Goal: Complete application form

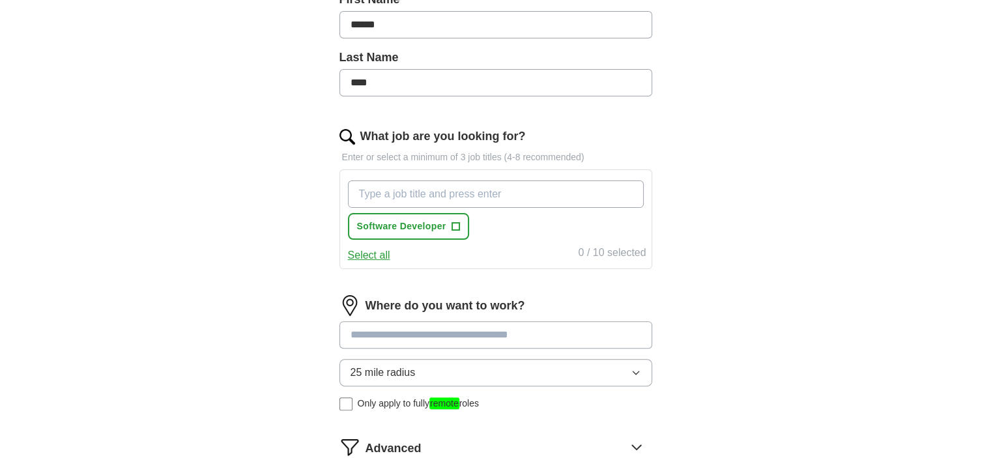
scroll to position [316, 0]
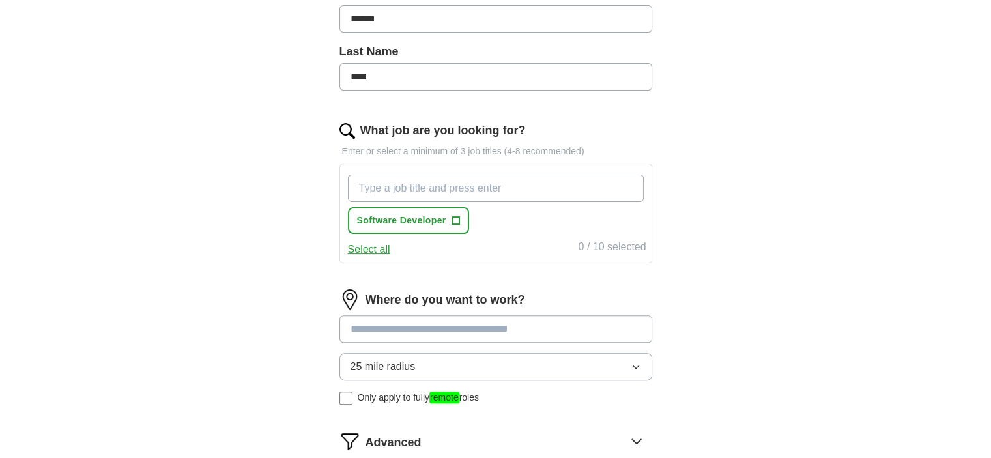
click at [561, 184] on input "What job are you looking for?" at bounding box center [496, 188] width 296 height 27
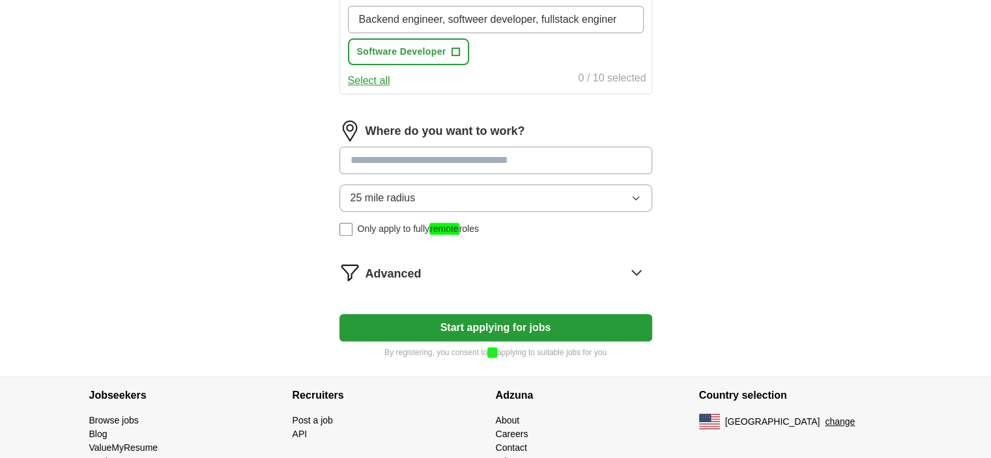
scroll to position [485, 0]
type input "Backend engineer, softweer developer, fullstack enginer"
click at [626, 153] on div "Where do you want to work? 25 mile radius Only apply to fully remote roles" at bounding box center [496, 184] width 313 height 126
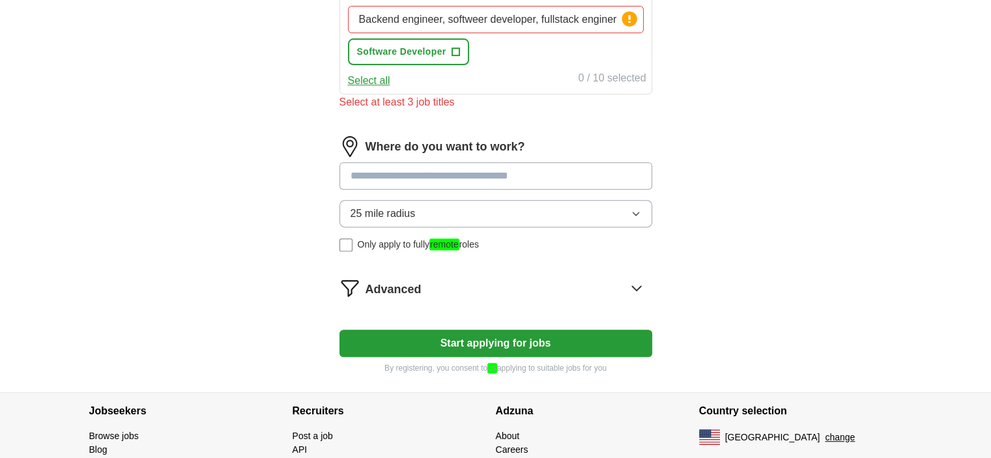
click at [613, 177] on input at bounding box center [496, 175] width 313 height 27
type input "*"
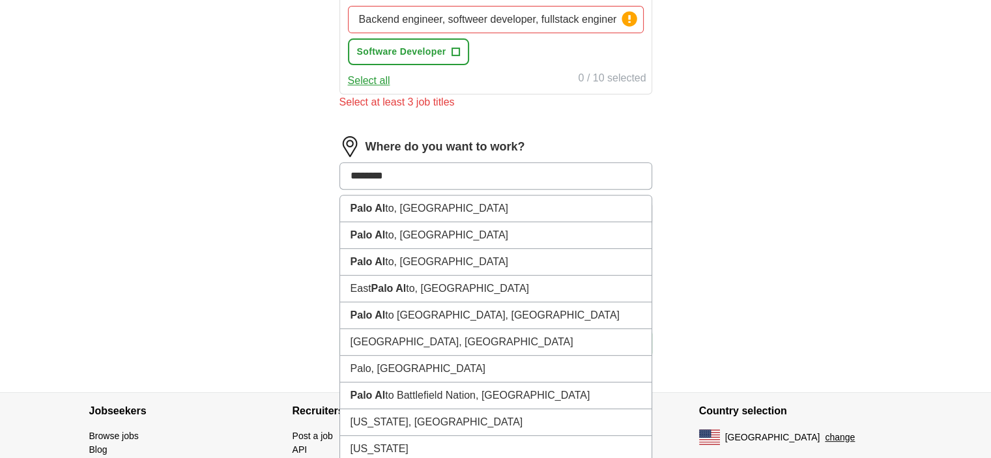
type input "*********"
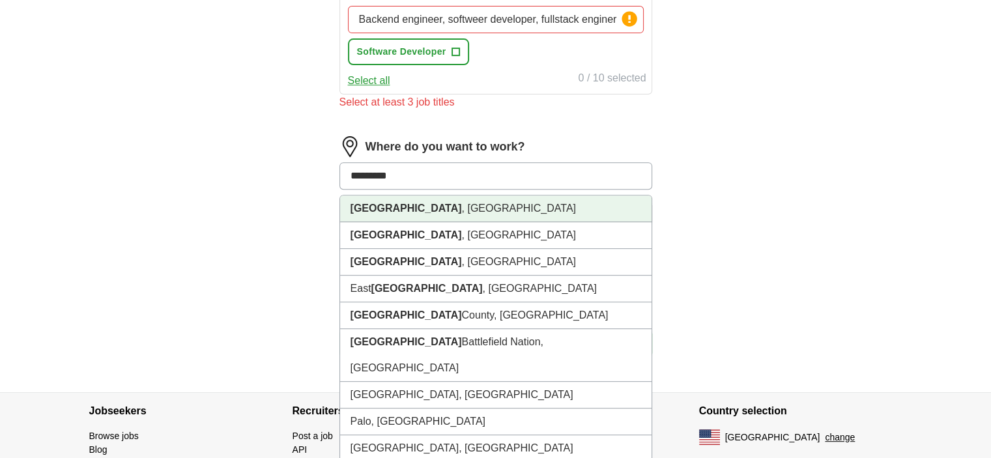
click at [540, 201] on li "[GEOGRAPHIC_DATA] , [GEOGRAPHIC_DATA]" at bounding box center [496, 209] width 312 height 27
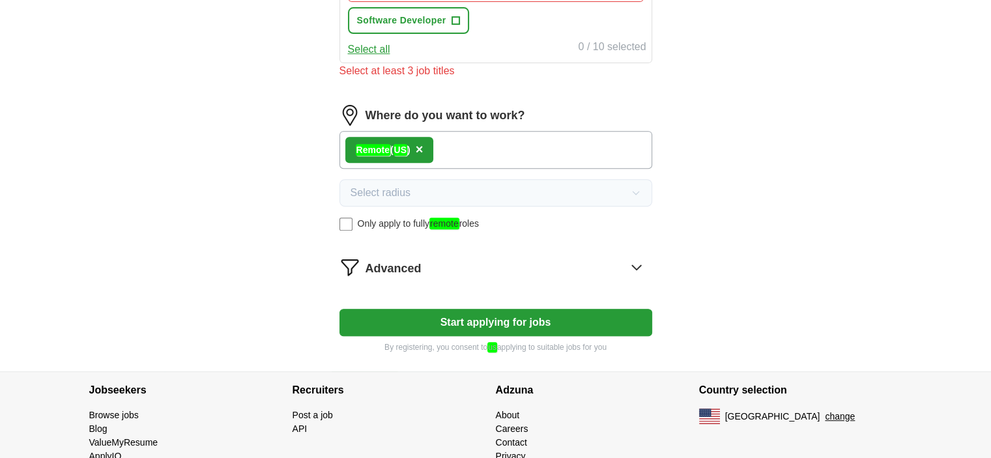
scroll to position [558, 0]
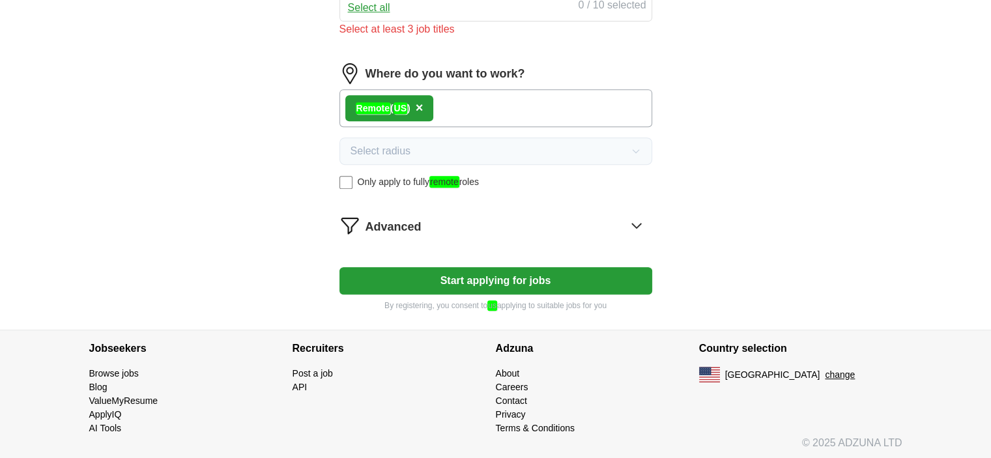
click at [641, 223] on icon at bounding box center [636, 225] width 21 height 21
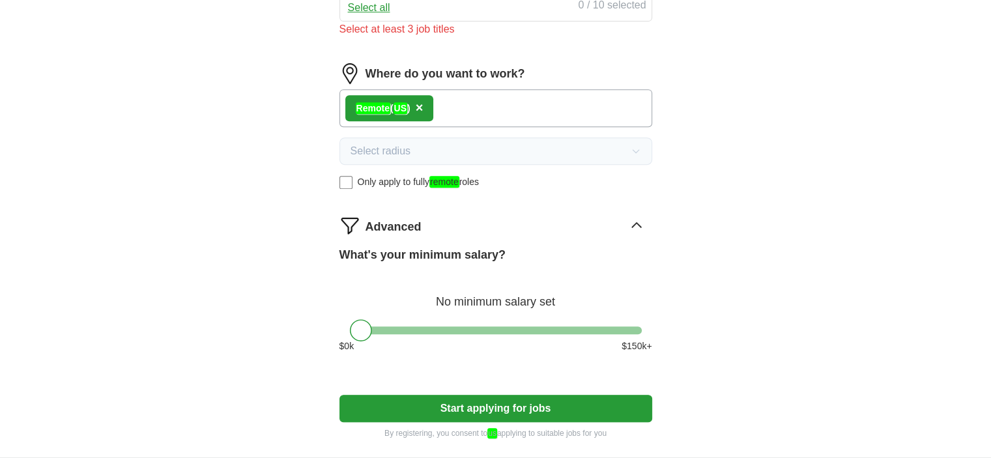
click at [538, 330] on div at bounding box center [496, 331] width 292 height 8
click at [611, 327] on div at bounding box center [496, 331] width 292 height 8
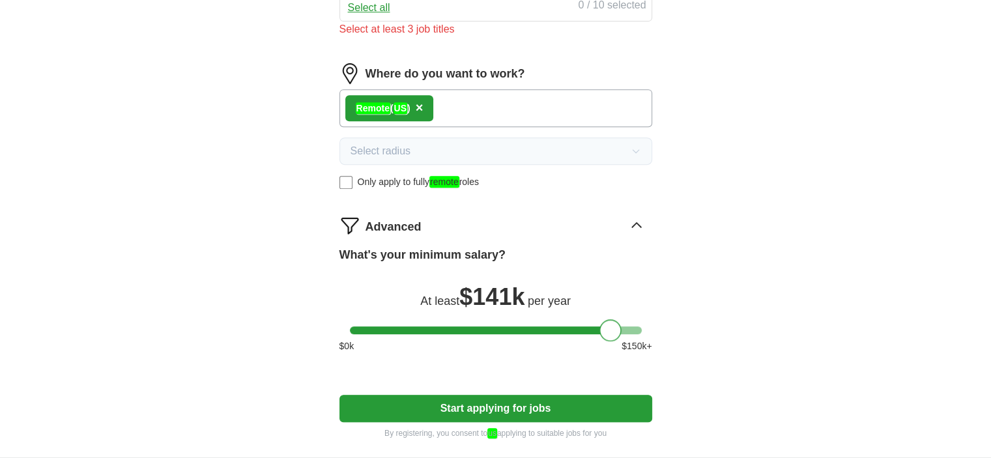
click at [623, 327] on div at bounding box center [496, 331] width 292 height 8
drag, startPoint x: 623, startPoint y: 325, endPoint x: 585, endPoint y: 321, distance: 38.6
click at [585, 321] on div at bounding box center [586, 330] width 22 height 22
click at [560, 403] on button "Start applying for jobs" at bounding box center [496, 408] width 313 height 27
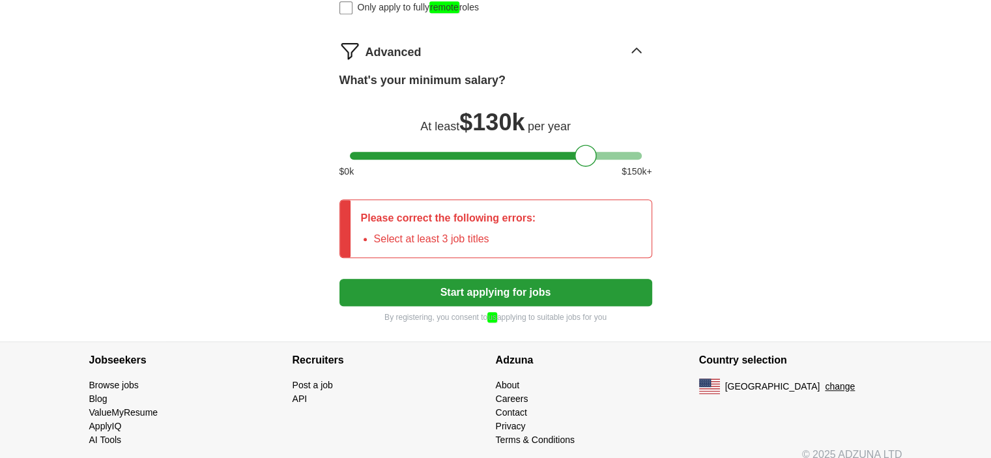
scroll to position [744, 0]
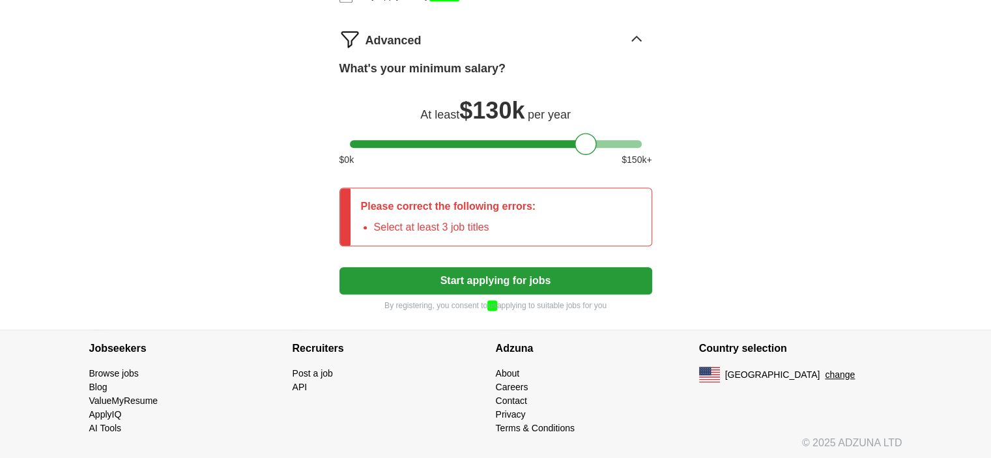
click at [498, 214] on div "Please correct the following errors: Select at least 3 job titles" at bounding box center [449, 216] width 196 height 57
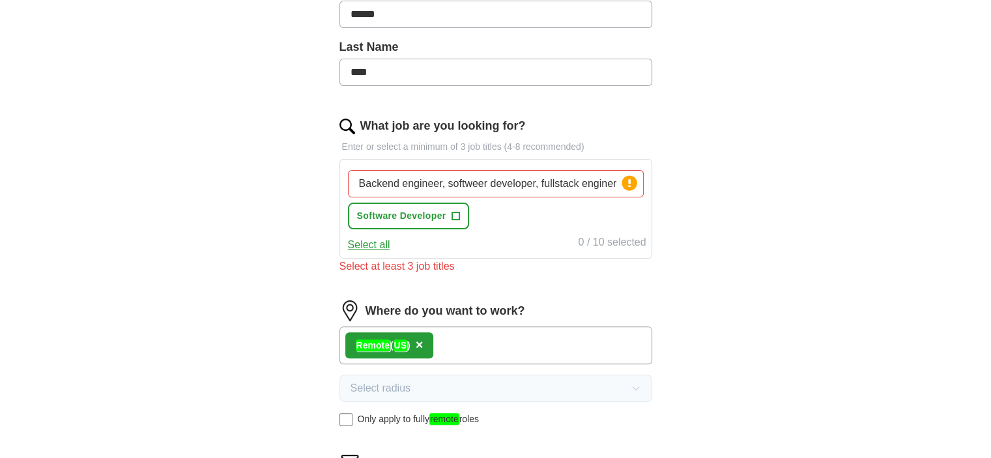
scroll to position [289, 0]
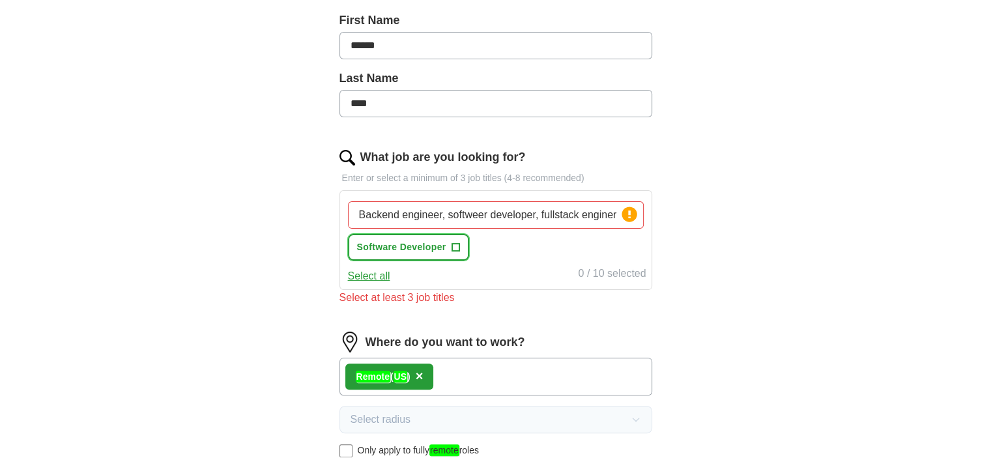
click at [456, 246] on span "+" at bounding box center [456, 247] width 8 height 10
click at [456, 294] on div "Select at least 3 job titles" at bounding box center [496, 298] width 313 height 16
click at [614, 266] on div "1 / 10 selected" at bounding box center [612, 275] width 68 height 18
click at [438, 291] on div "Select at least 3 job titles" at bounding box center [496, 298] width 313 height 16
click at [478, 299] on div "Select at least 3 job titles" at bounding box center [496, 298] width 313 height 16
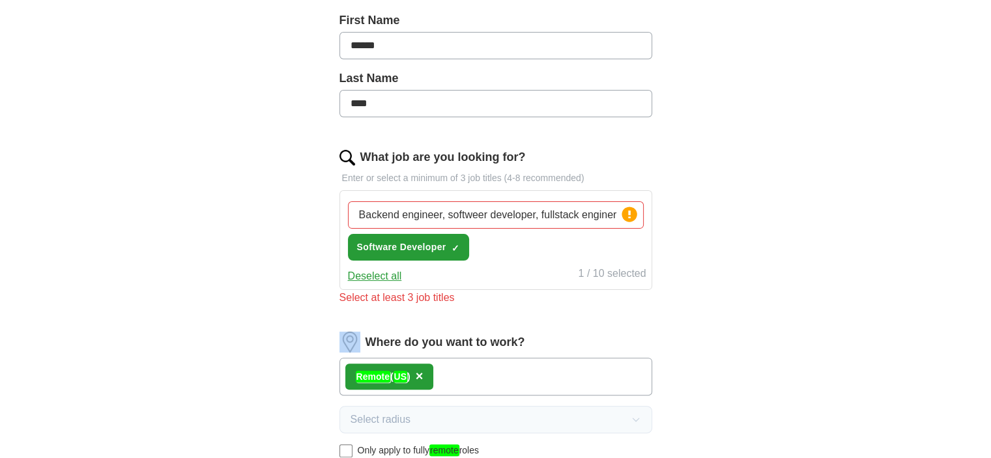
click at [478, 299] on div "Select at least 3 job titles" at bounding box center [496, 298] width 313 height 16
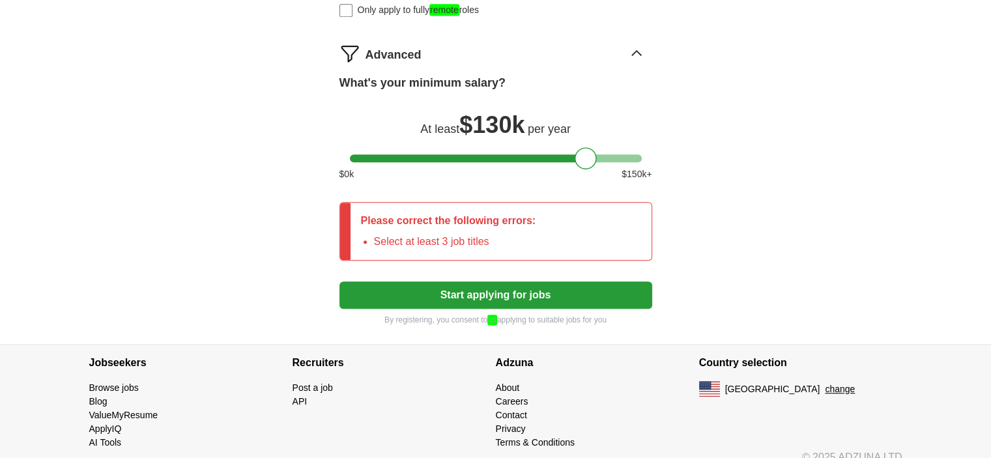
scroll to position [744, 0]
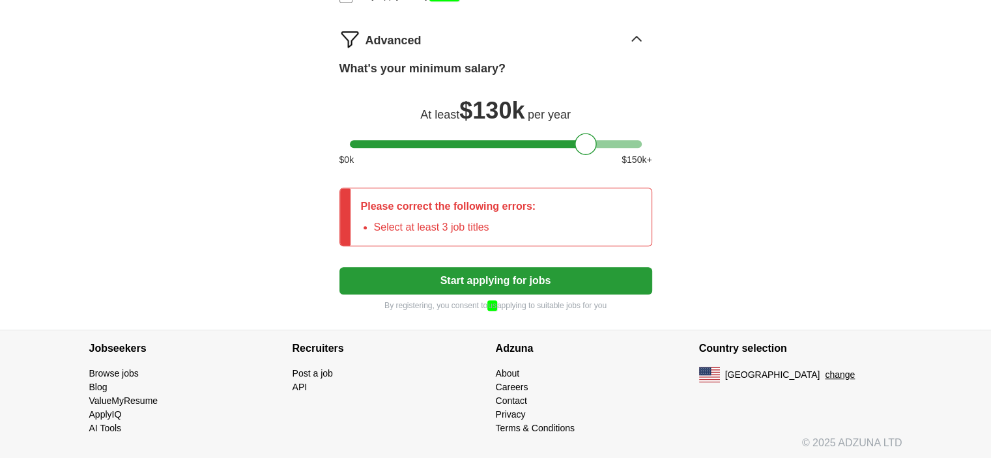
click at [581, 278] on button "Start applying for jobs" at bounding box center [496, 280] width 313 height 27
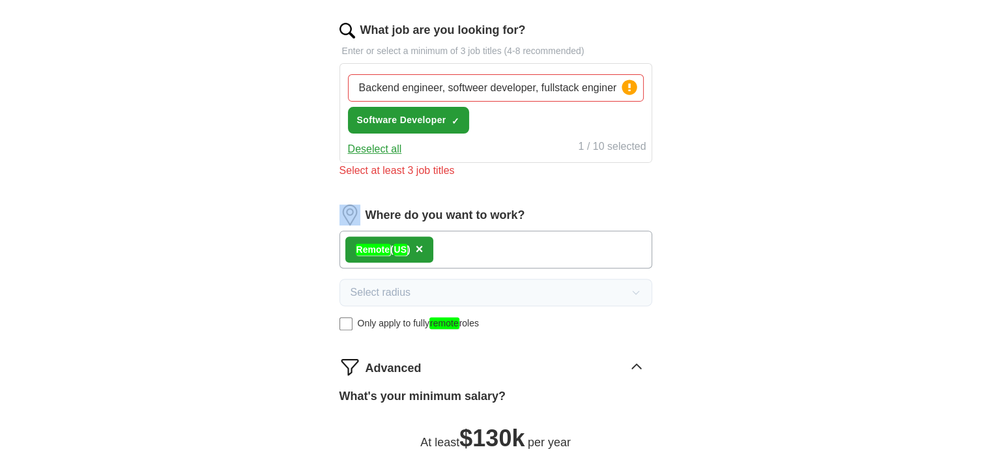
scroll to position [394, 0]
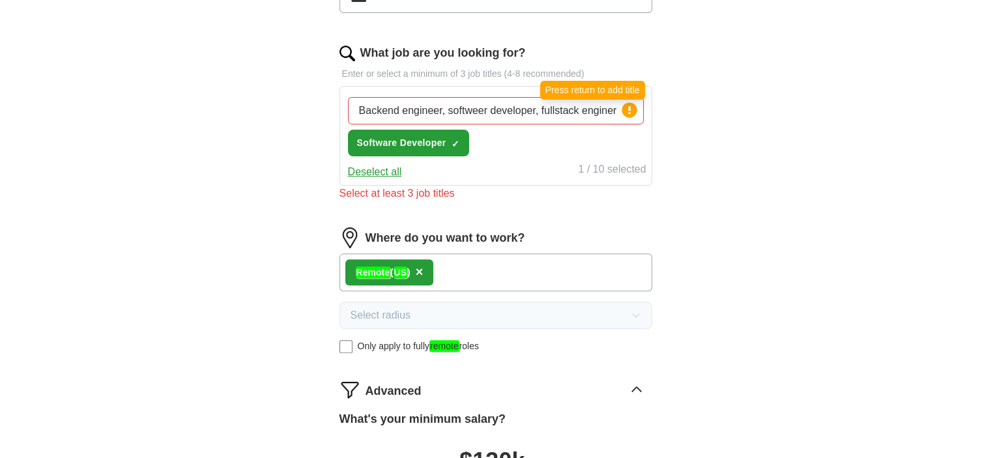
click at [628, 109] on circle at bounding box center [629, 109] width 15 height 15
click at [627, 106] on circle at bounding box center [629, 109] width 15 height 15
click at [375, 164] on button "Deselect all" at bounding box center [375, 172] width 54 height 16
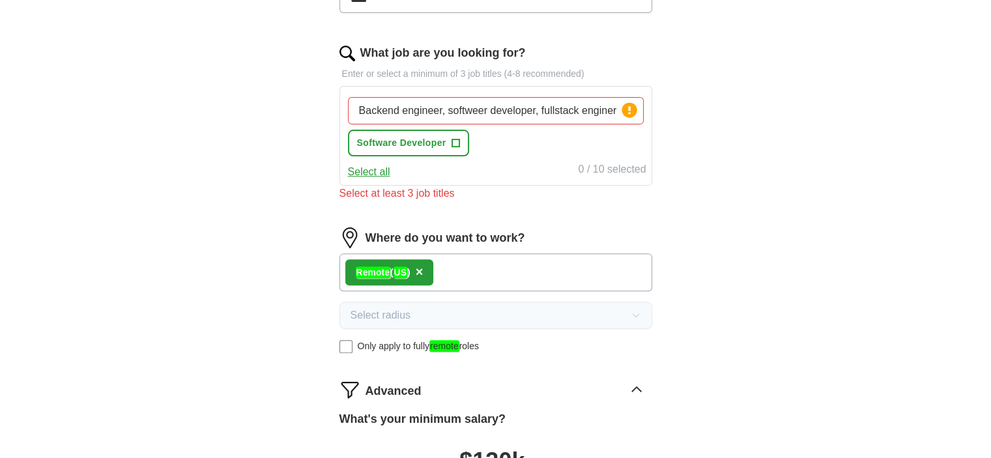
click at [383, 164] on button "Select all" at bounding box center [369, 172] width 42 height 16
click at [0, 0] on span "×" at bounding box center [0, 0] width 0 height 0
click at [456, 143] on span "+" at bounding box center [456, 143] width 8 height 10
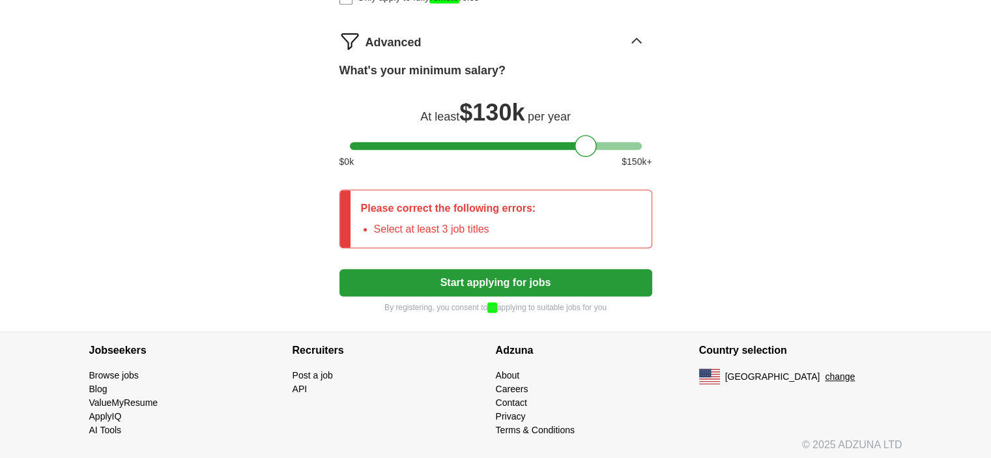
scroll to position [744, 0]
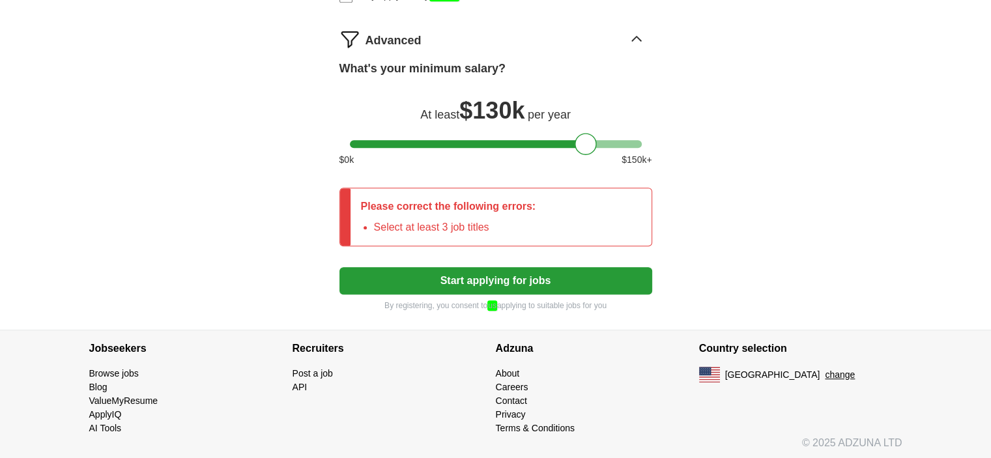
click at [486, 282] on button "Start applying for jobs" at bounding box center [496, 280] width 313 height 27
click at [435, 283] on button "Start applying for jobs" at bounding box center [496, 280] width 313 height 27
click at [388, 222] on li "Select at least 3 job titles" at bounding box center [455, 228] width 162 height 16
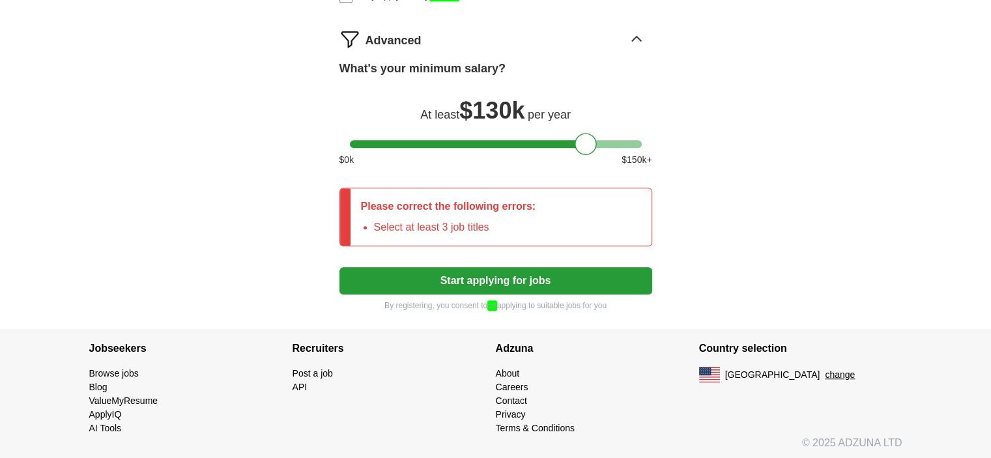
click at [341, 208] on div at bounding box center [345, 216] width 10 height 57
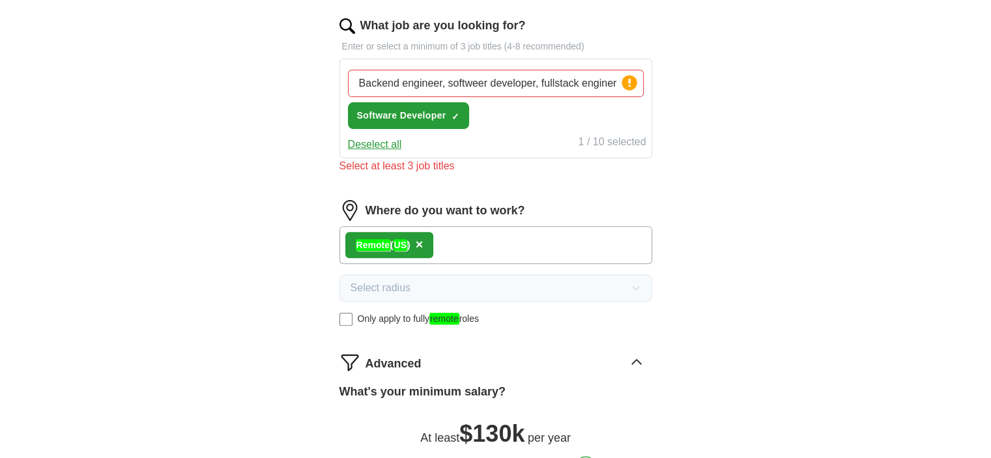
scroll to position [406, 0]
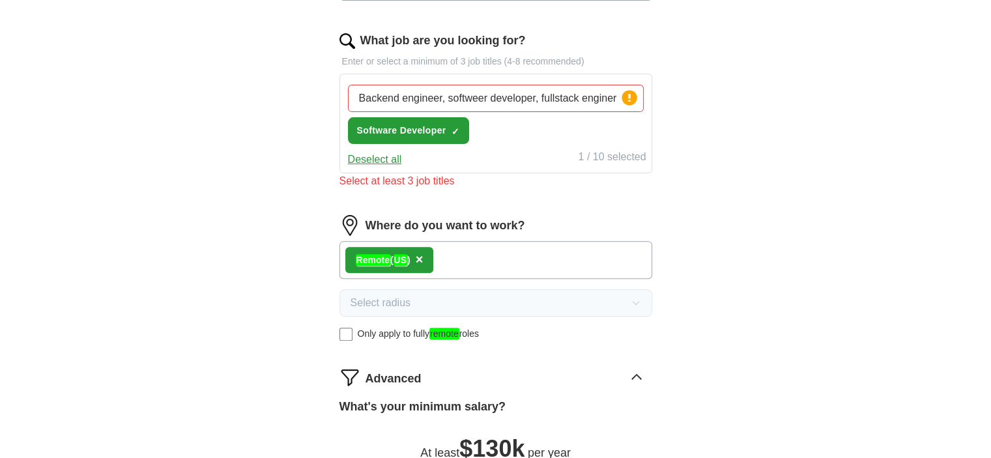
click at [529, 94] on input "Backend engineer, softweer developer, fullstack enginer" at bounding box center [496, 98] width 296 height 27
click at [446, 93] on input "Backend engineer, softweer developer, fullstack enginer" at bounding box center [496, 98] width 296 height 27
click at [364, 98] on input "Backend engineer, softweer developer, fullstack enginer" at bounding box center [496, 98] width 296 height 27
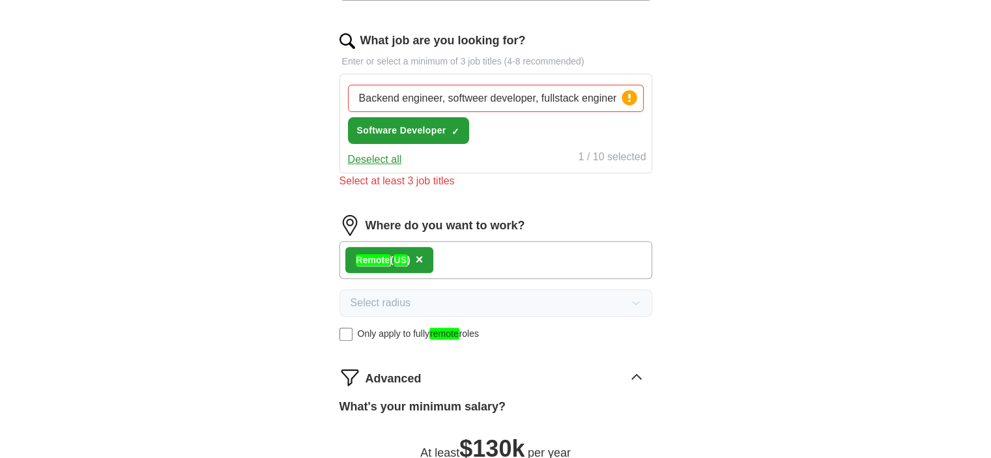
click at [364, 98] on input "Backend engineer, softweer developer, fullstack enginer" at bounding box center [496, 98] width 296 height 27
click at [635, 101] on icon at bounding box center [629, 98] width 18 height 18
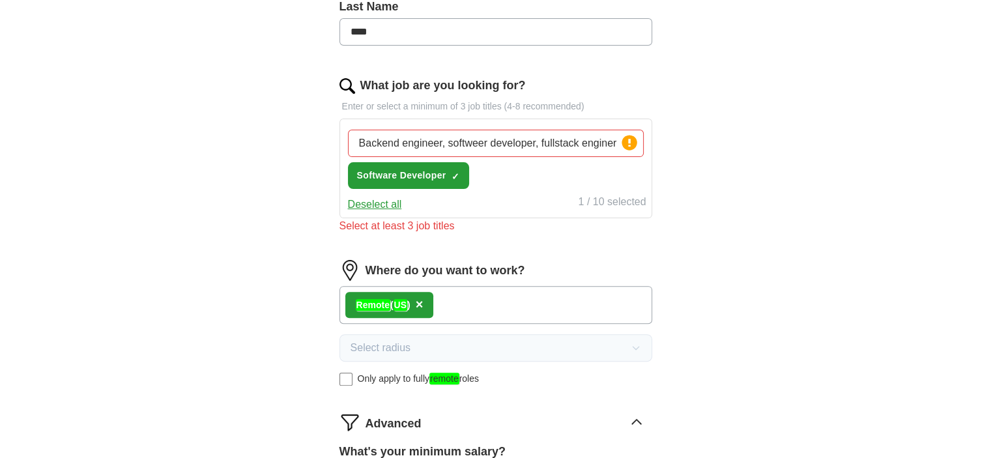
scroll to position [347, 0]
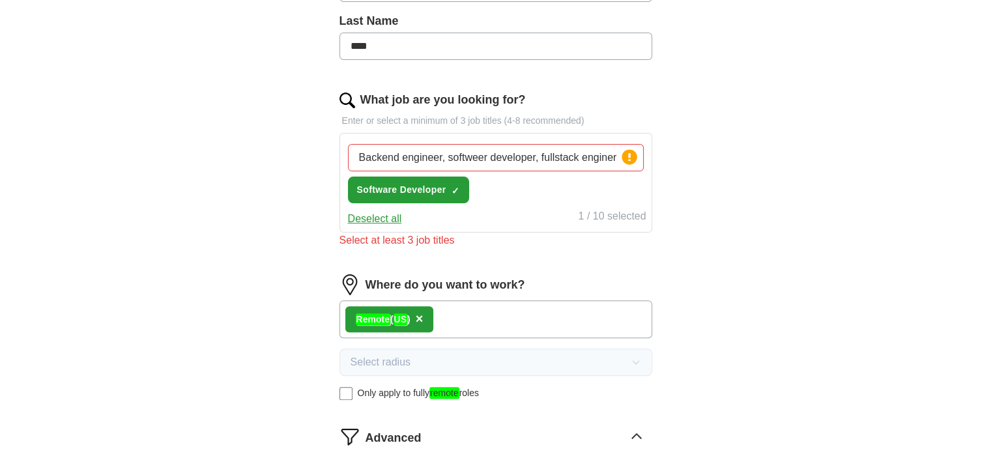
click at [344, 95] on img at bounding box center [348, 101] width 16 height 16
drag, startPoint x: 448, startPoint y: 158, endPoint x: 727, endPoint y: 98, distance: 285.8
click at [727, 98] on div "ApplyIQ Let ApplyIQ do the hard work of searching and applying for jobs. Just t…" at bounding box center [496, 210] width 834 height 1034
type input "Backend engineer"
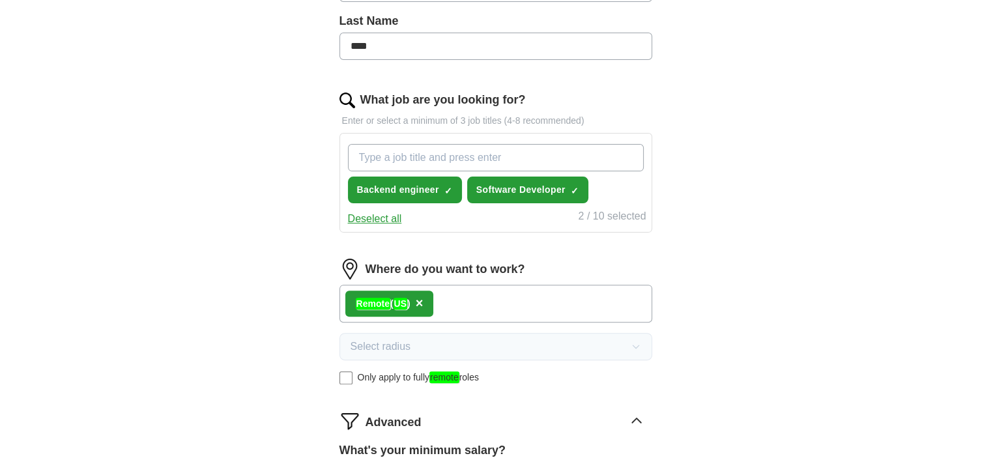
click at [525, 164] on input "What job are you looking for?" at bounding box center [496, 157] width 296 height 27
type input "Software Engineer"
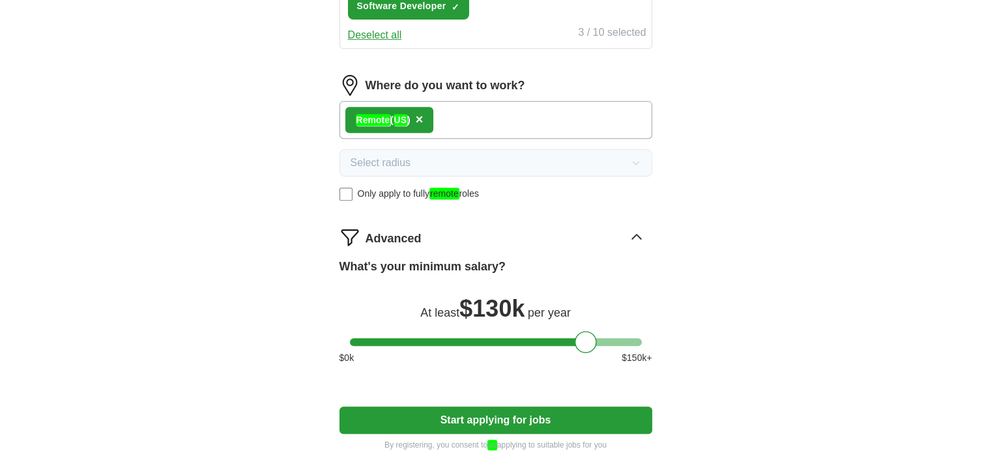
scroll to position [701, 0]
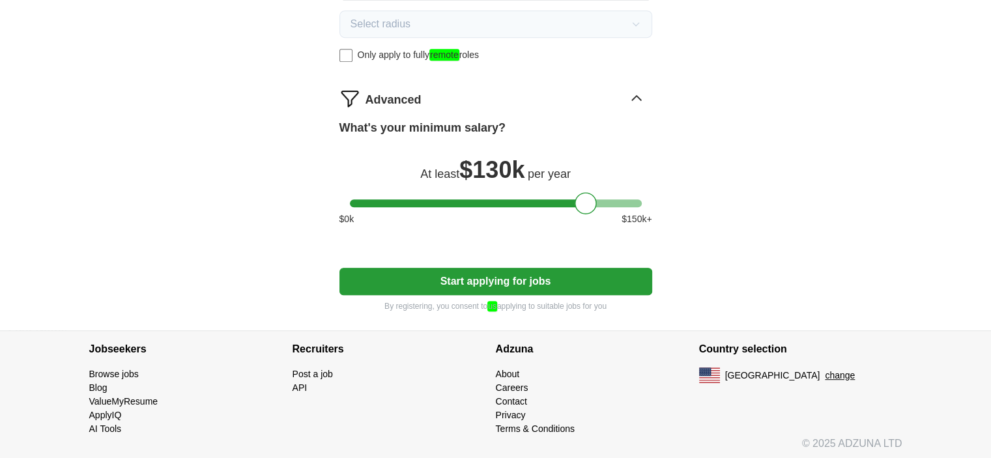
click at [429, 273] on button "Start applying for jobs" at bounding box center [496, 281] width 313 height 27
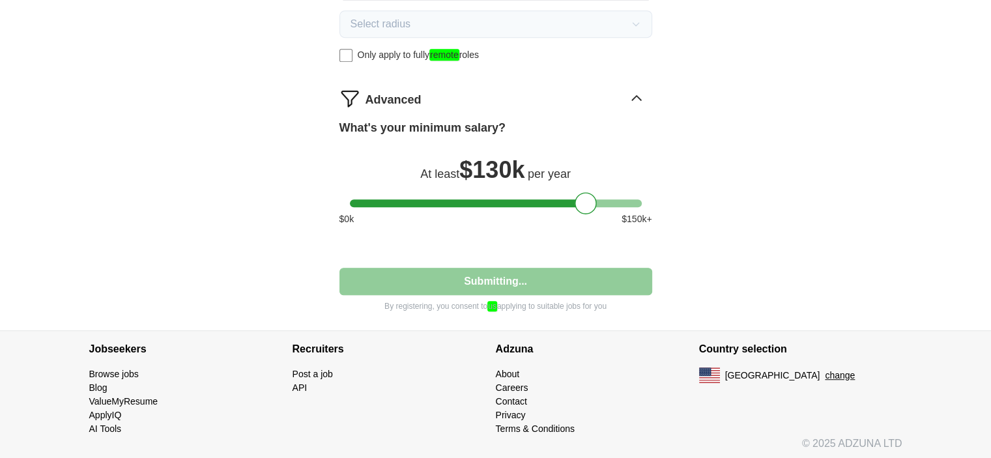
select select "**"
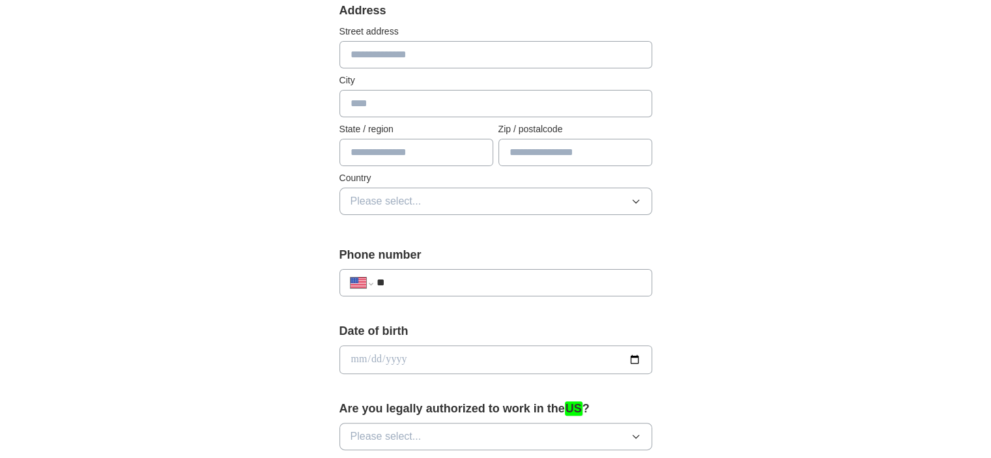
scroll to position [285, 0]
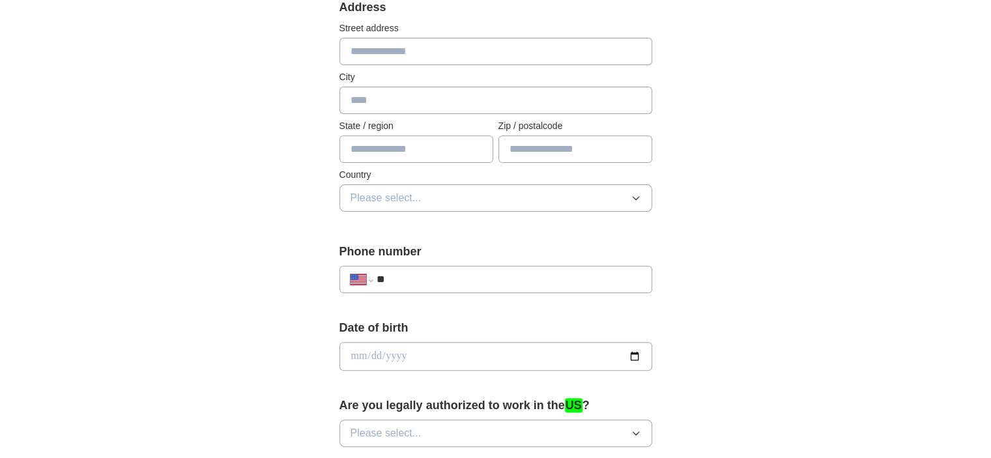
click at [438, 49] on input "text" at bounding box center [496, 51] width 313 height 27
type input "**********"
type input "*********"
type input "**"
type input "*****"
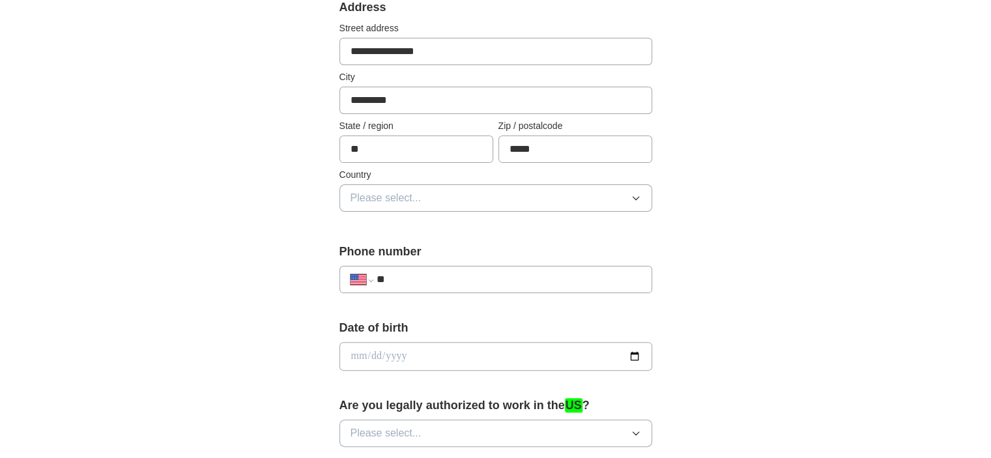
click at [632, 195] on icon "button" at bounding box center [636, 198] width 10 height 10
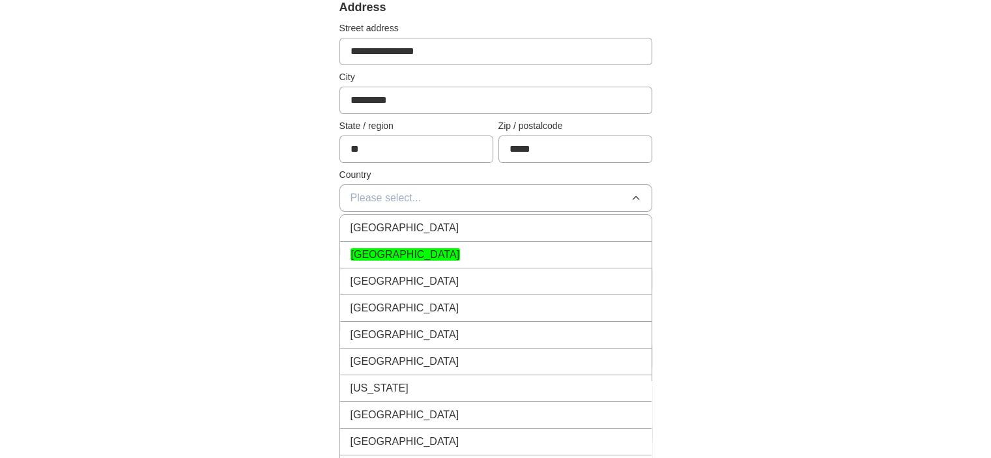
click at [615, 247] on div "[GEOGRAPHIC_DATA]" at bounding box center [496, 255] width 291 height 16
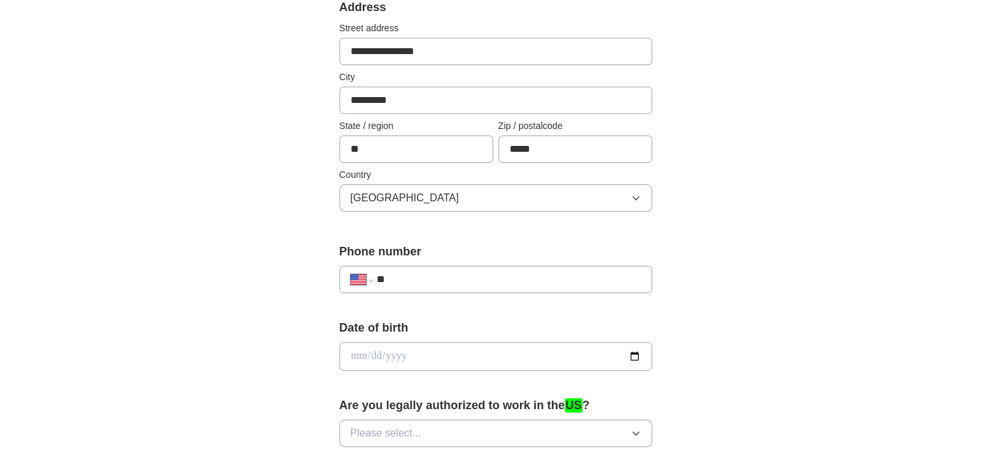
click at [502, 275] on input "**" at bounding box center [508, 280] width 265 height 16
click at [492, 279] on input "**" at bounding box center [508, 280] width 265 height 16
click at [486, 282] on input "**" at bounding box center [508, 280] width 265 height 16
type input "**********"
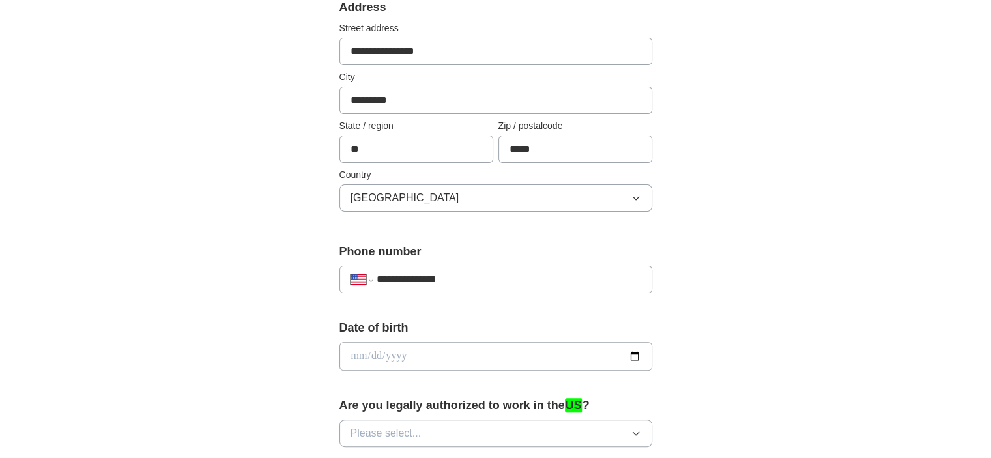
click at [263, 289] on div "**********" at bounding box center [496, 339] width 834 height 1169
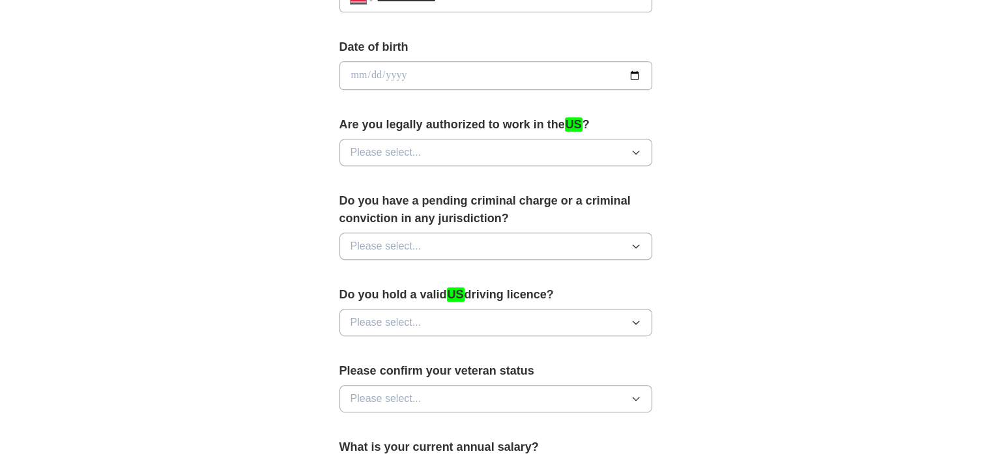
scroll to position [558, 0]
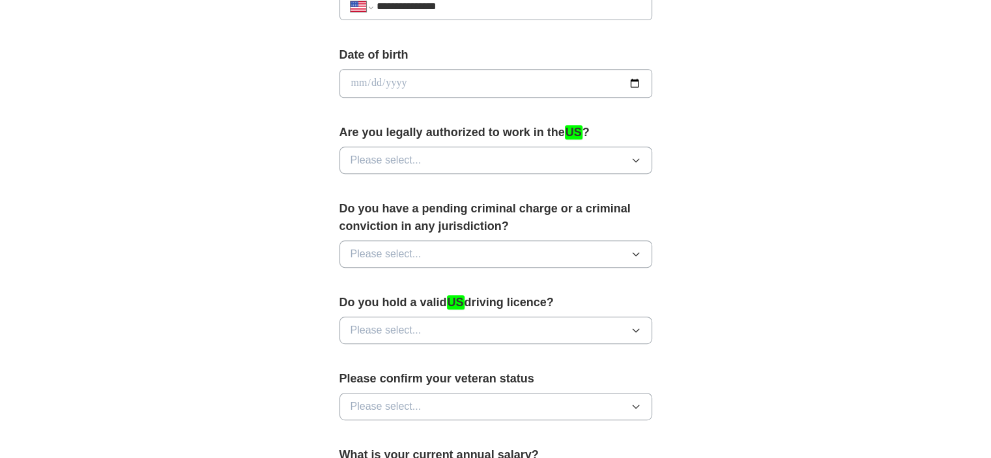
click at [631, 159] on icon "button" at bounding box center [636, 160] width 10 height 10
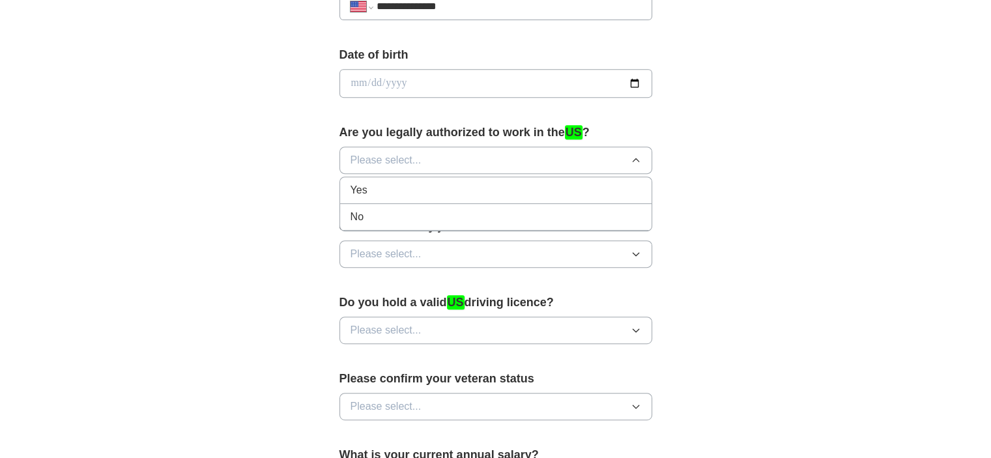
click at [616, 190] on div "Yes" at bounding box center [496, 190] width 291 height 16
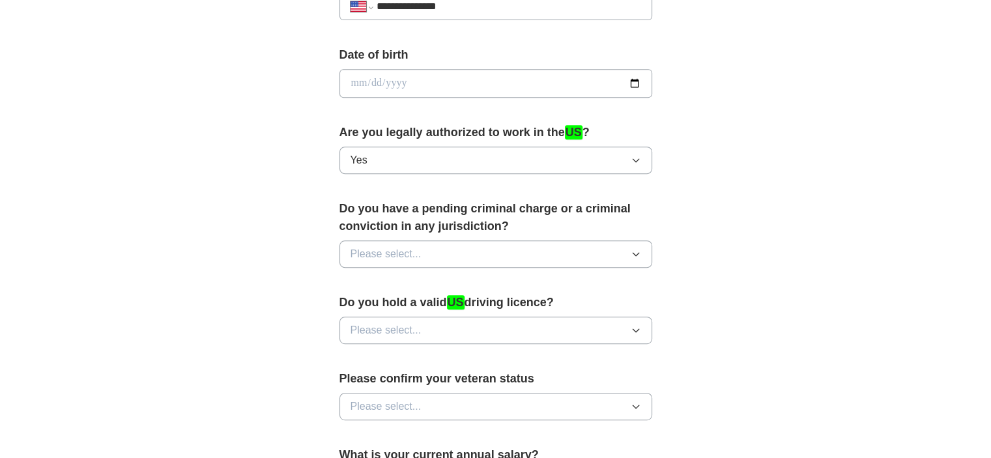
click at [633, 78] on input "date" at bounding box center [496, 83] width 313 height 29
click at [433, 85] on input "date" at bounding box center [496, 83] width 313 height 29
type input "**********"
click at [485, 76] on input "**********" at bounding box center [496, 83] width 313 height 29
click at [508, 78] on input "**********" at bounding box center [496, 83] width 313 height 29
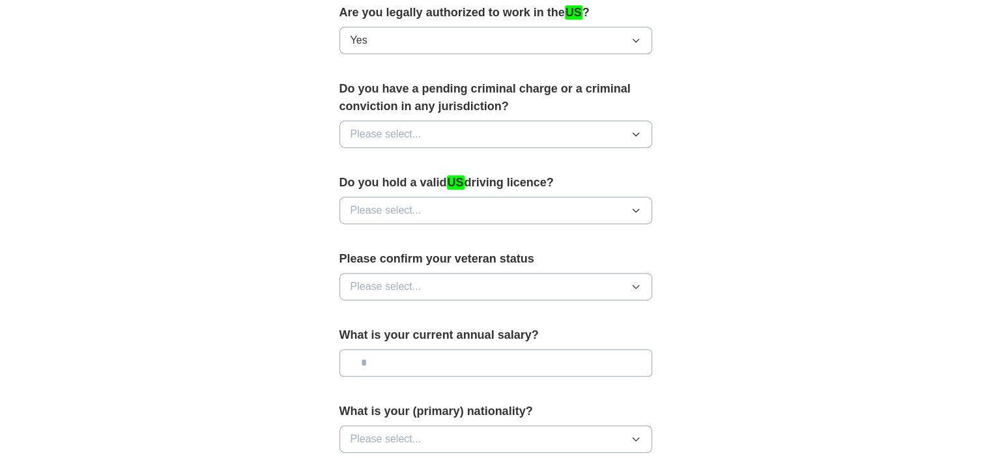
scroll to position [708, 0]
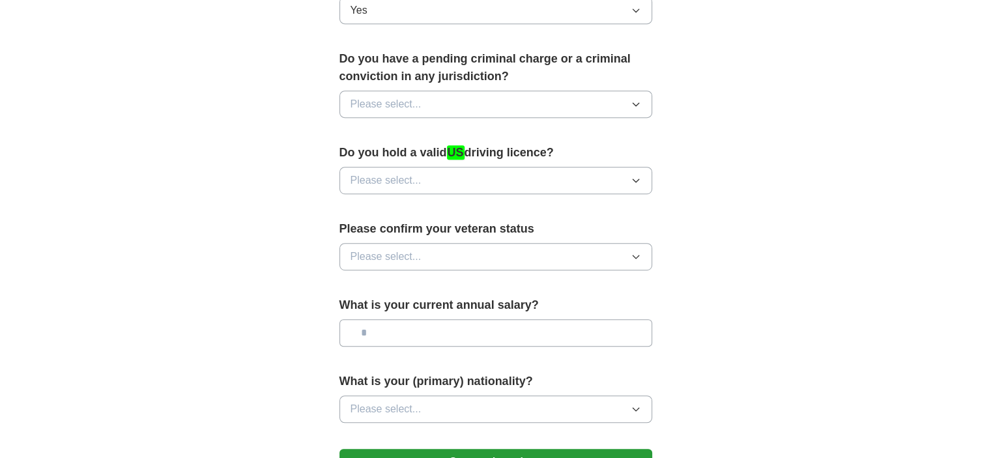
click at [631, 99] on icon "button" at bounding box center [636, 104] width 10 height 10
click at [607, 158] on div "No" at bounding box center [496, 161] width 291 height 16
click at [643, 180] on button "Please select..." at bounding box center [496, 180] width 313 height 27
click at [626, 230] on div "No" at bounding box center [496, 237] width 291 height 16
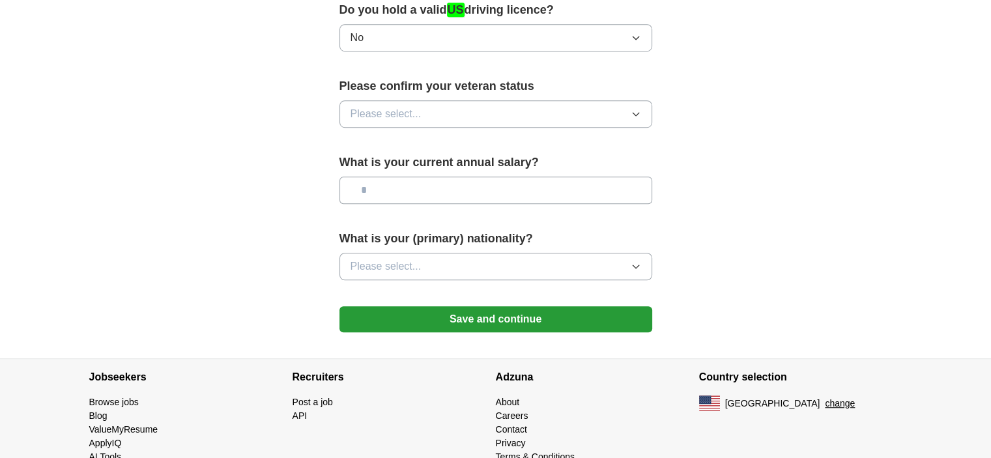
scroll to position [879, 0]
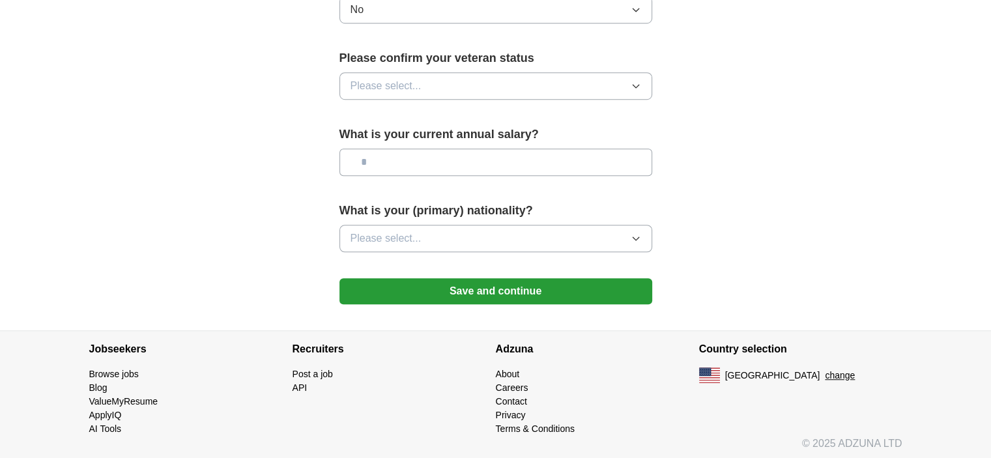
click at [639, 83] on icon "button" at bounding box center [636, 86] width 10 height 10
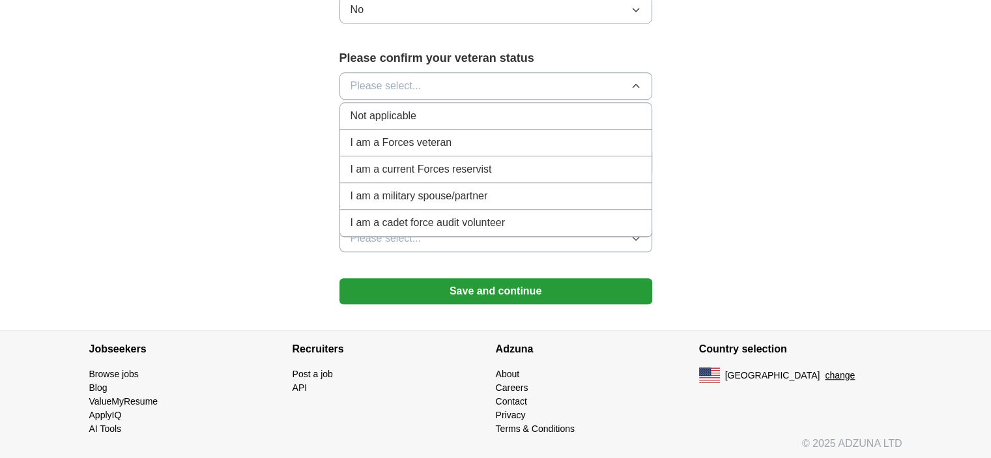
click at [590, 115] on div "Not applicable" at bounding box center [496, 116] width 291 height 16
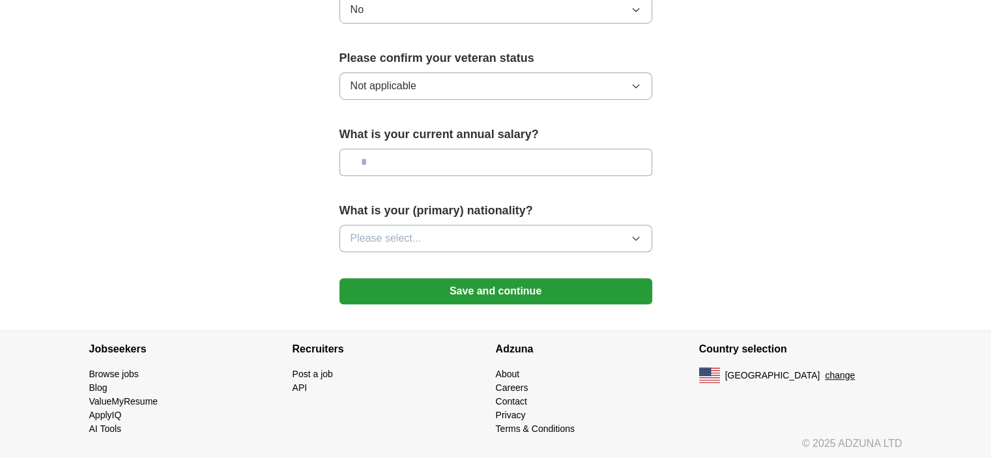
click at [564, 155] on input "text" at bounding box center [496, 162] width 313 height 27
type input "********"
click at [636, 237] on icon "button" at bounding box center [636, 238] width 10 height 10
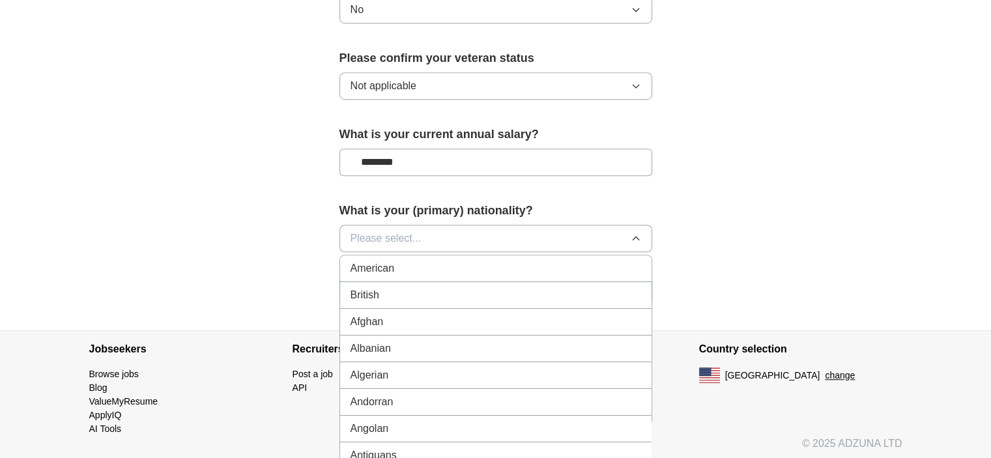
click at [620, 261] on div "American" at bounding box center [496, 269] width 291 height 16
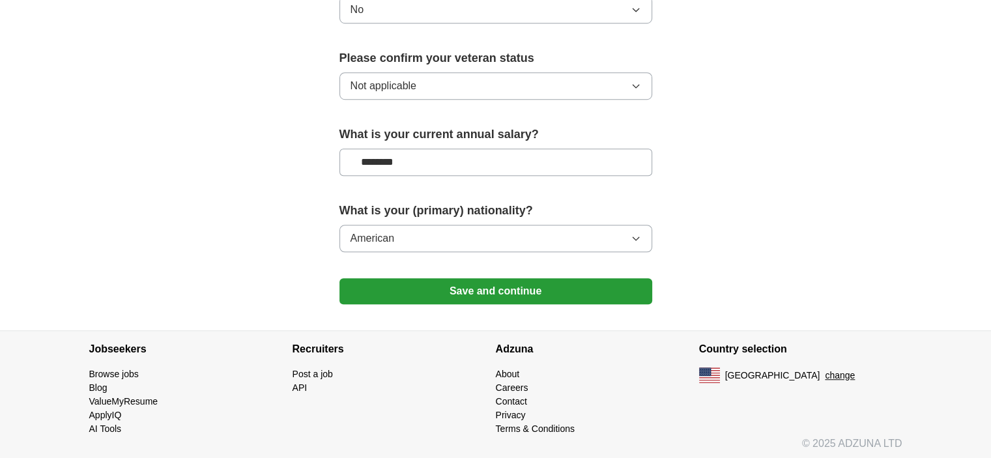
click at [558, 289] on button "Save and continue" at bounding box center [496, 291] width 313 height 26
